Goal: Find specific page/section: Find specific page/section

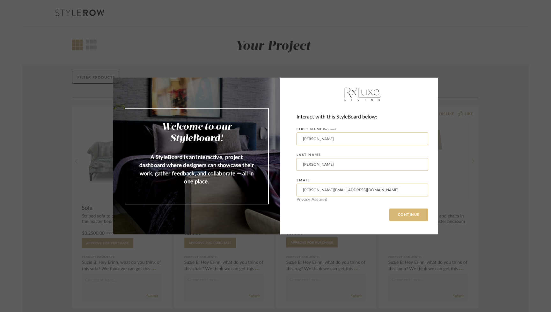
click at [399, 215] on button "CONTINUE" at bounding box center [409, 214] width 39 height 13
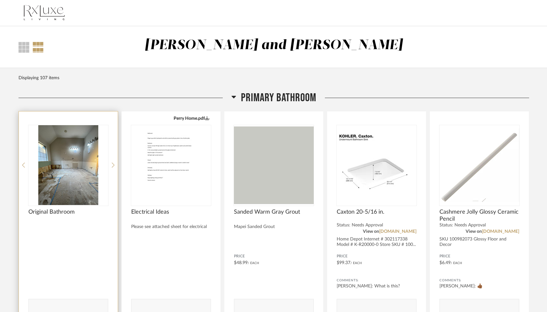
click at [72, 176] on img "0" at bounding box center [68, 165] width 80 height 80
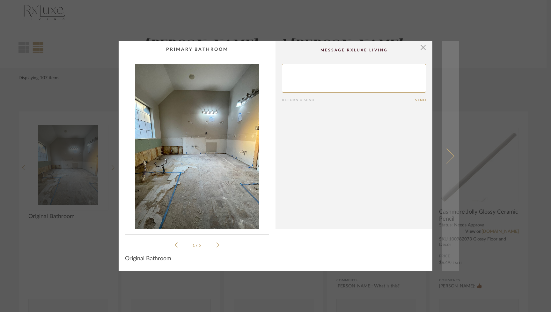
click at [449, 158] on span at bounding box center [446, 155] width 15 height 15
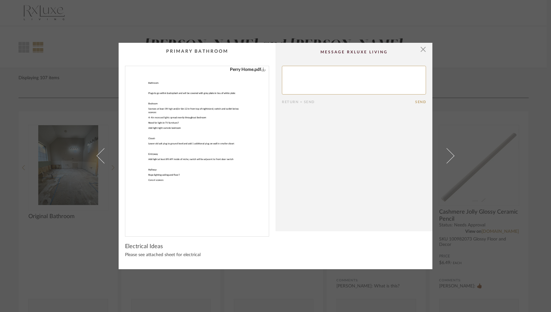
click at [449, 158] on span at bounding box center [446, 155] width 15 height 15
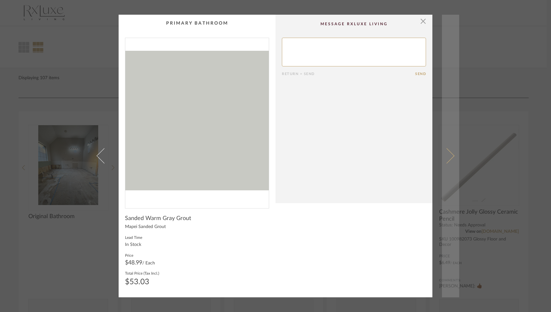
click at [449, 158] on span at bounding box center [446, 155] width 15 height 15
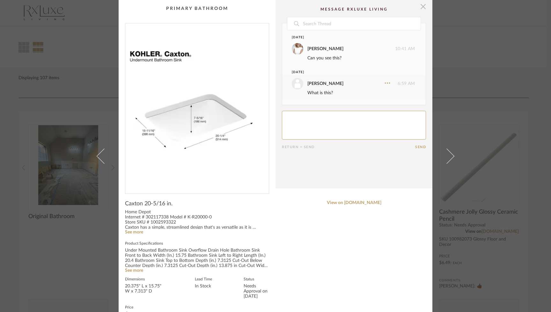
click at [420, 5] on span "button" at bounding box center [423, 6] width 13 height 13
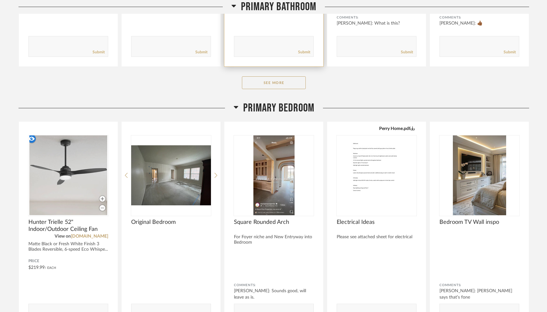
scroll to position [264, 0]
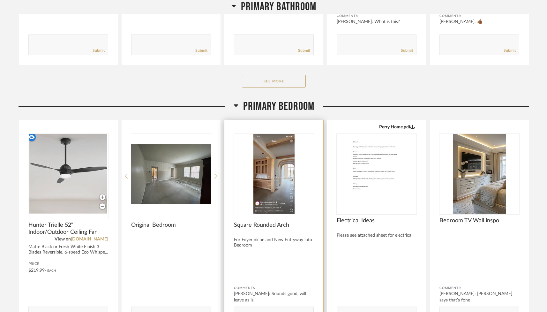
click at [272, 171] on img "0" at bounding box center [274, 174] width 80 height 80
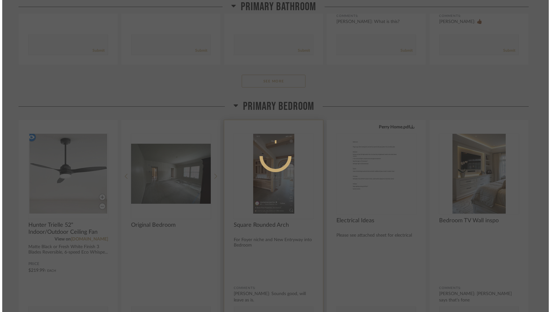
scroll to position [0, 0]
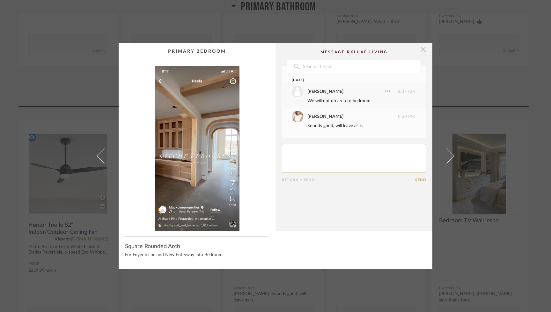
click at [420, 49] on span "button" at bounding box center [423, 49] width 13 height 13
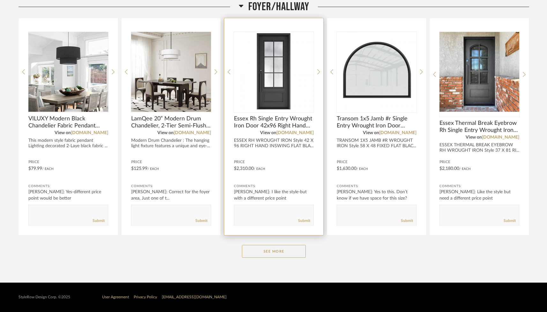
scroll to position [905, 0]
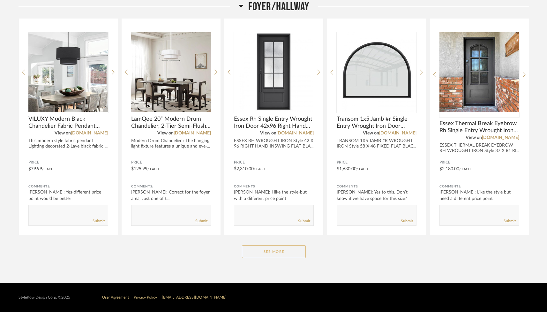
click at [271, 249] on button "See More" at bounding box center [274, 251] width 64 height 13
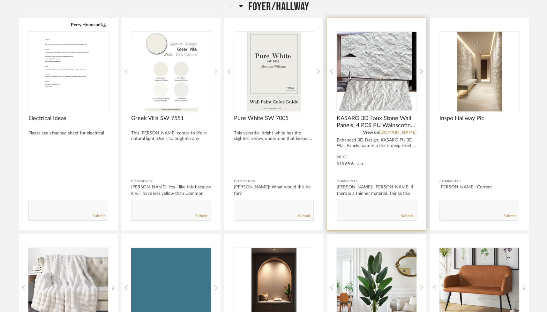
scroll to position [1548, 0]
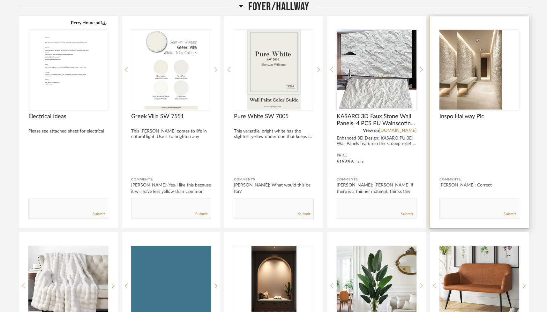
click at [481, 75] on img "0" at bounding box center [461, 70] width 45 height 80
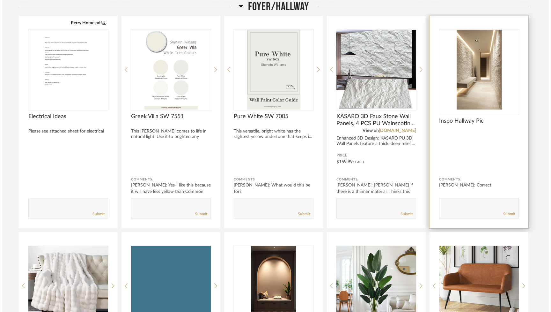
scroll to position [0, 0]
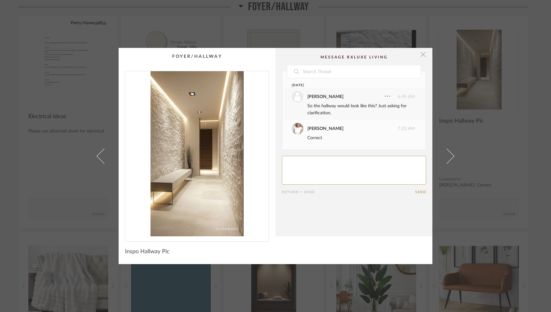
click at [422, 55] on span "button" at bounding box center [423, 54] width 13 height 13
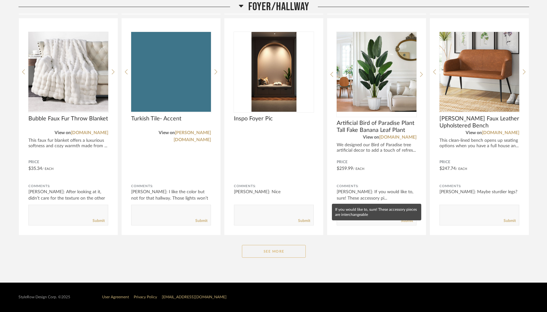
scroll to position [1766, 0]
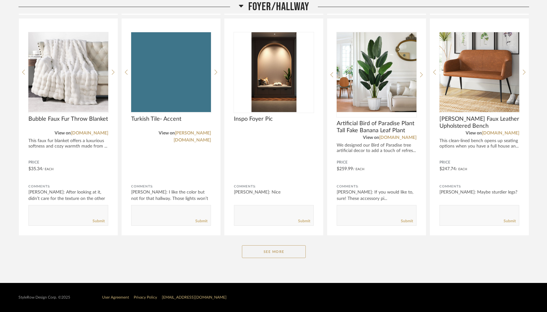
click at [290, 252] on button "See More" at bounding box center [274, 251] width 64 height 13
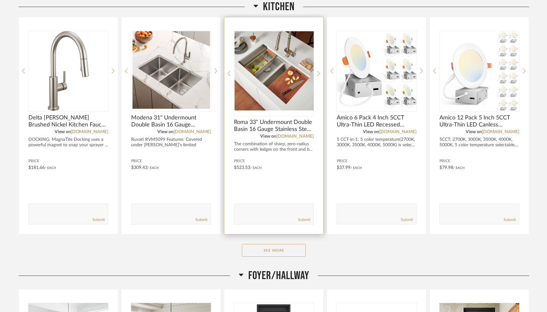
scroll to position [644, 0]
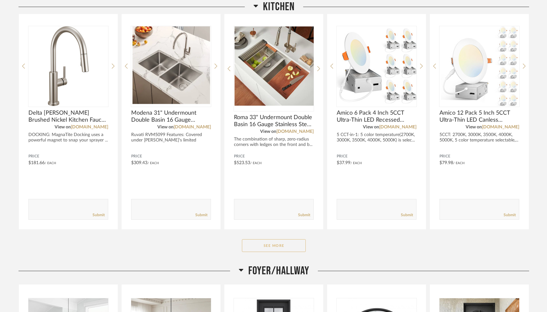
click at [287, 243] on button "See More" at bounding box center [274, 245] width 64 height 13
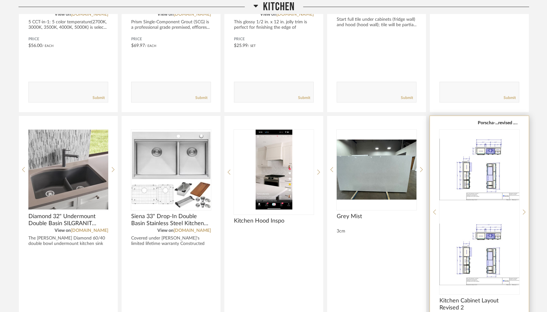
scroll to position [980, 0]
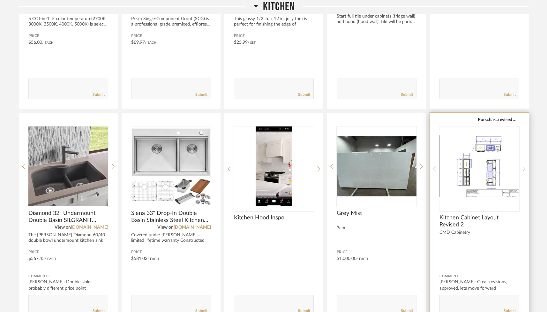
click at [461, 161] on img "0" at bounding box center [479, 166] width 80 height 80
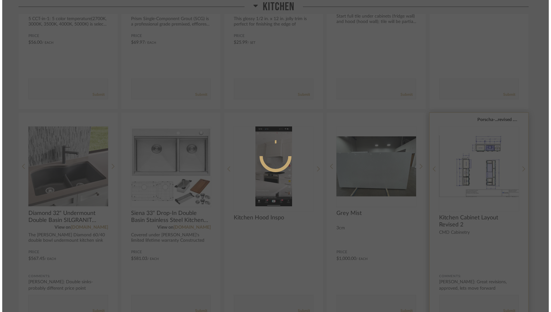
scroll to position [0, 0]
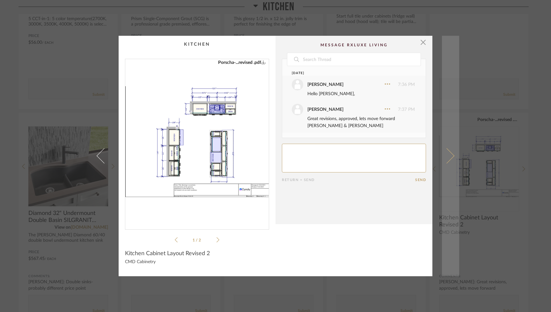
click at [448, 156] on span at bounding box center [446, 155] width 15 height 15
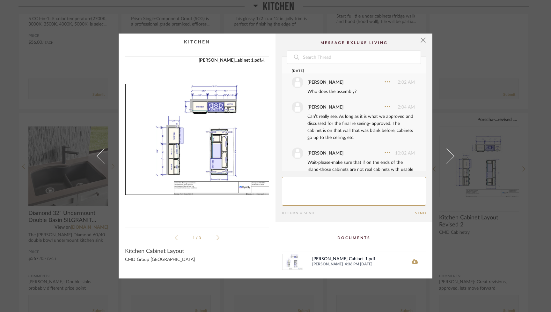
scroll to position [25, 0]
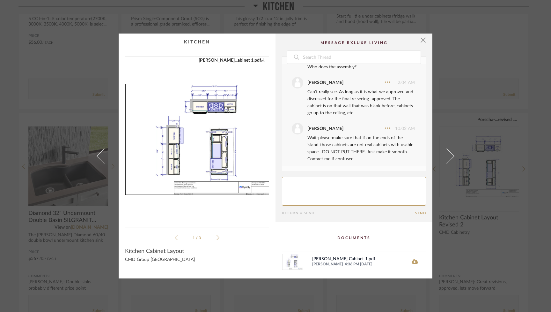
click at [448, 156] on span at bounding box center [446, 155] width 15 height 15
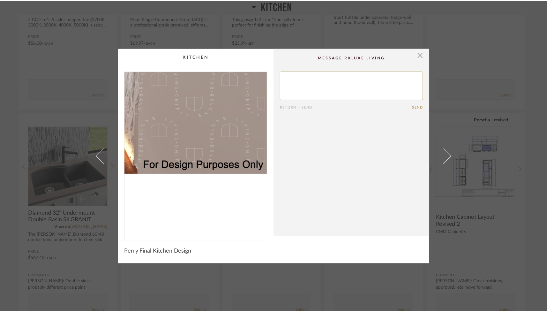
scroll to position [0, 0]
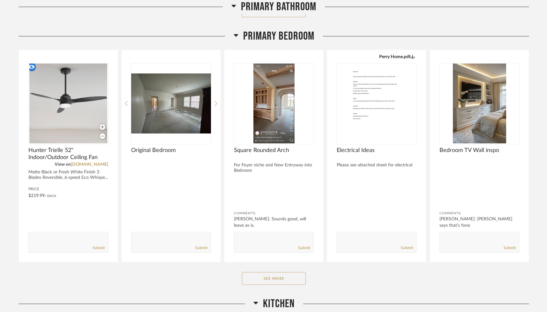
scroll to position [336, 0]
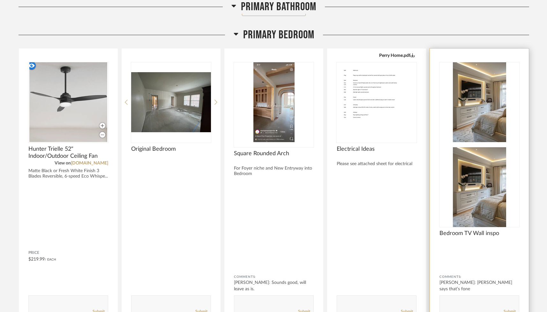
click at [482, 147] on img at bounding box center [479, 187] width 80 height 80
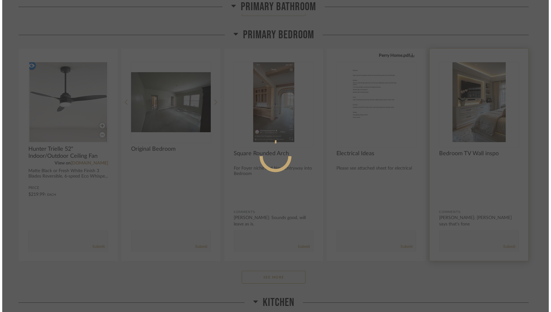
scroll to position [0, 0]
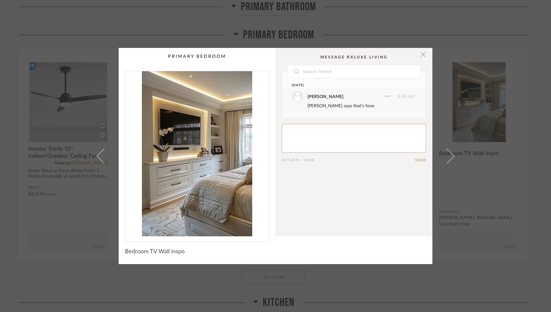
click at [421, 54] on span "button" at bounding box center [423, 54] width 13 height 13
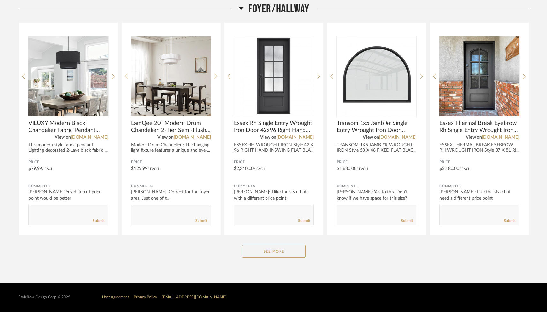
scroll to position [896, 0]
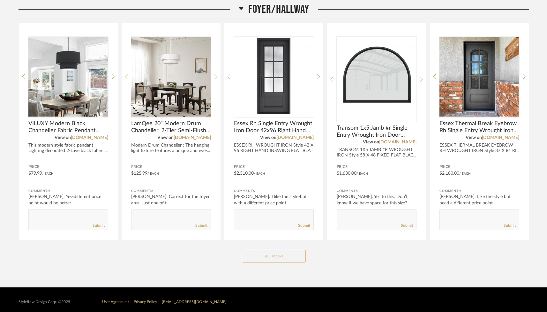
click at [280, 254] on button "See More" at bounding box center [274, 256] width 64 height 13
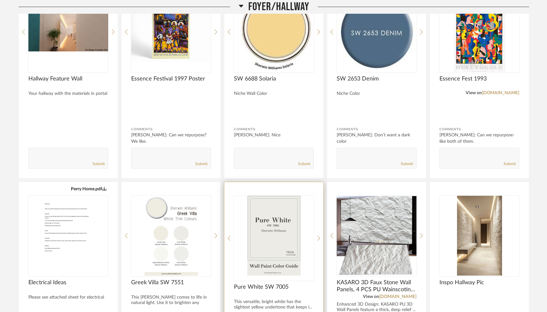
scroll to position [1417, 0]
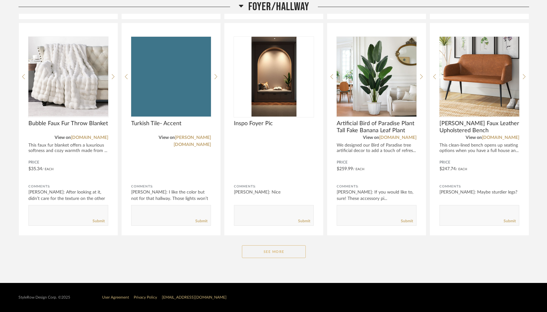
click at [281, 251] on button "See More" at bounding box center [274, 251] width 64 height 13
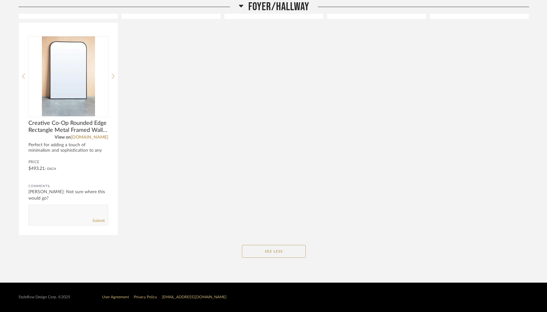
scroll to position [1969, 0]
